Goal: Transaction & Acquisition: Purchase product/service

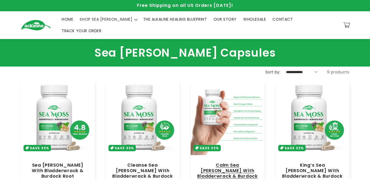
scroll to position [64, 0]
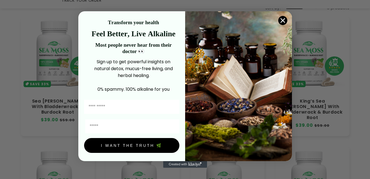
click at [281, 19] on icon "Close dialog" at bounding box center [283, 21] width 4 height 4
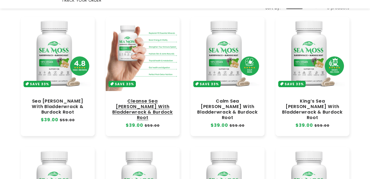
click at [149, 98] on link "Cleanse Sea [PERSON_NAME] With Bladderwrack & Burdock Root" at bounding box center [142, 109] width 63 height 22
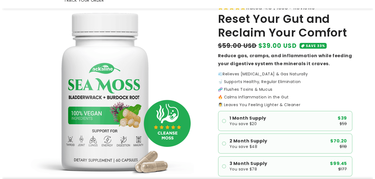
scroll to position [110, 0]
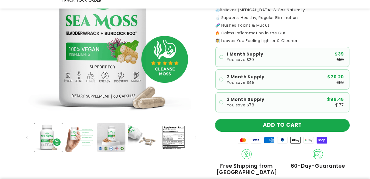
click at [249, 119] on button "ADD TO CART" at bounding box center [283, 125] width 134 height 12
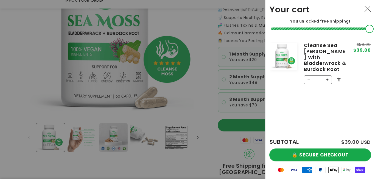
click at [297, 155] on button "🔒 SECURE CHECKOUT" at bounding box center [319, 154] width 101 height 12
